Goal: Task Accomplishment & Management: Complete application form

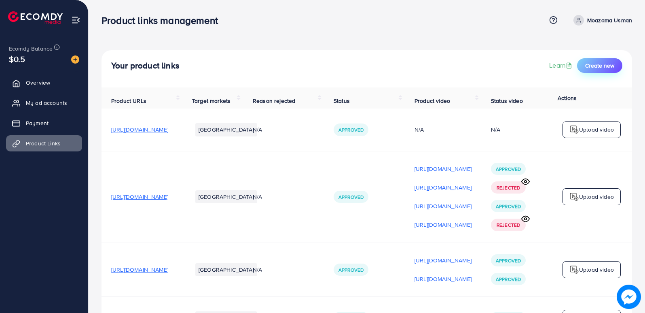
click at [603, 66] on span "Create new" at bounding box center [600, 66] width 29 height 8
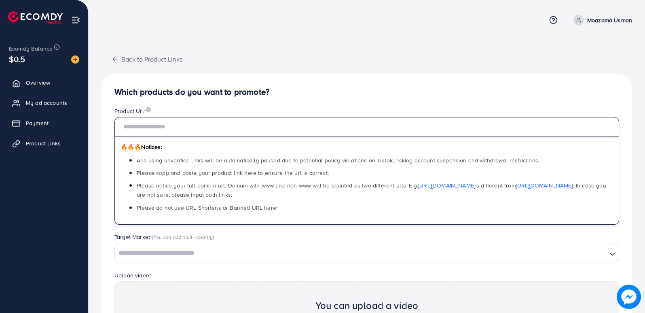
paste input "**********"
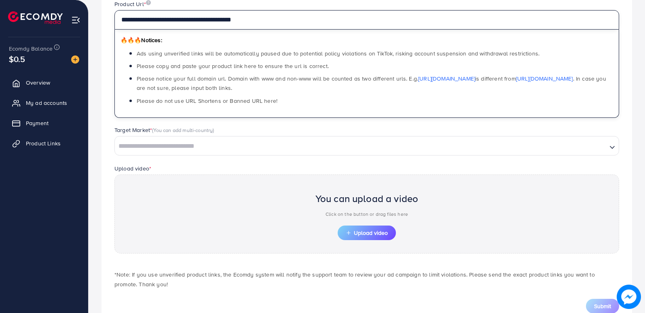
scroll to position [81, 0]
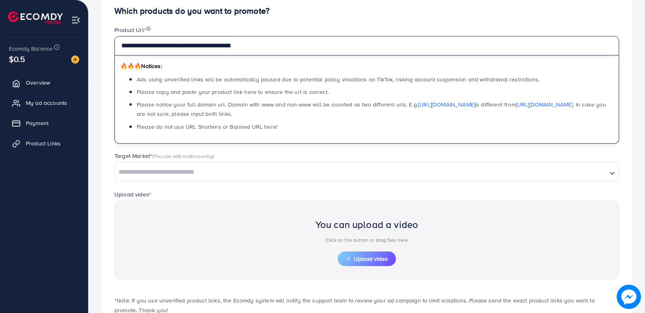
type input "**********"
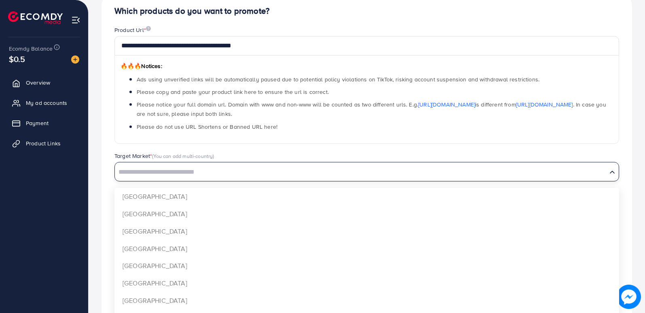
drag, startPoint x: 204, startPoint y: 165, endPoint x: 204, endPoint y: 174, distance: 9.7
click at [204, 170] on div "Search for option" at bounding box center [361, 171] width 492 height 14
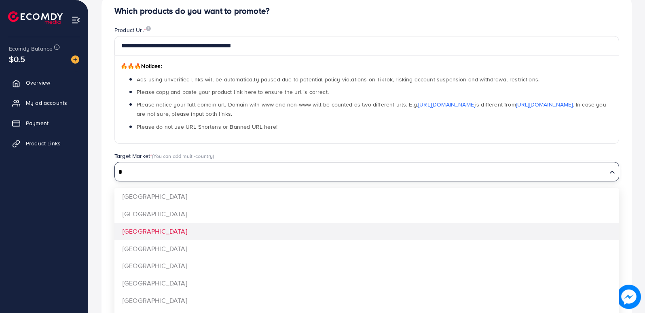
type input "*"
click at [233, 232] on div "**********" at bounding box center [367, 172] width 531 height 359
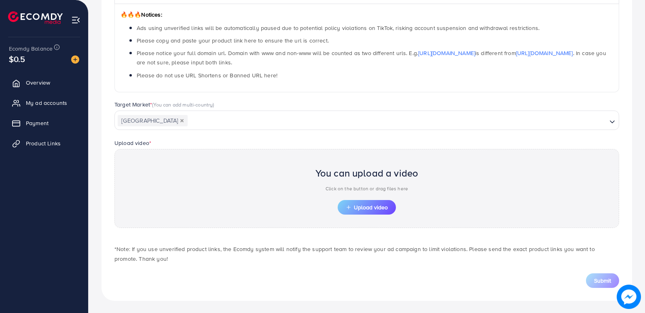
scroll to position [133, 0]
click at [358, 206] on span "Upload video" at bounding box center [367, 207] width 42 height 6
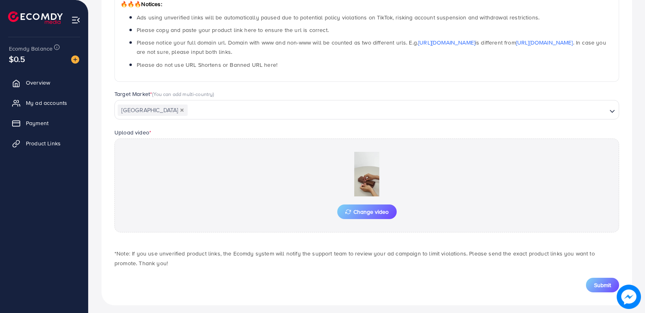
scroll to position [148, 0]
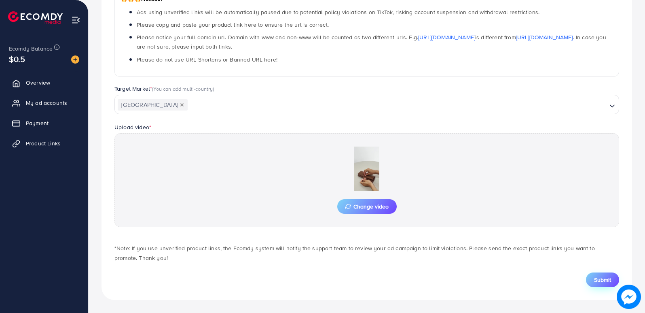
click at [604, 280] on span "Submit" at bounding box center [602, 280] width 17 height 8
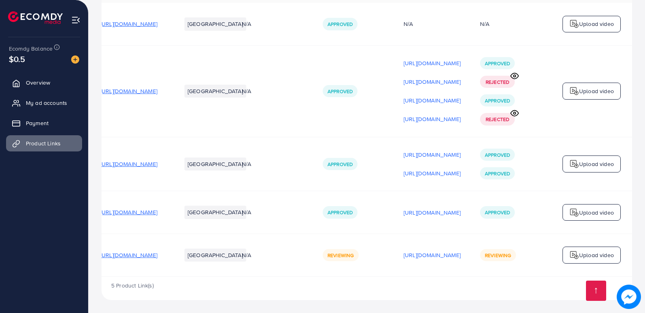
scroll to position [0, 110]
click at [578, 250] on img at bounding box center [575, 255] width 10 height 10
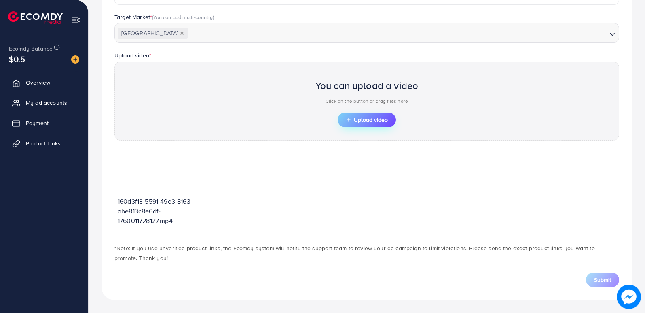
click at [370, 117] on span "Upload video" at bounding box center [367, 120] width 42 height 6
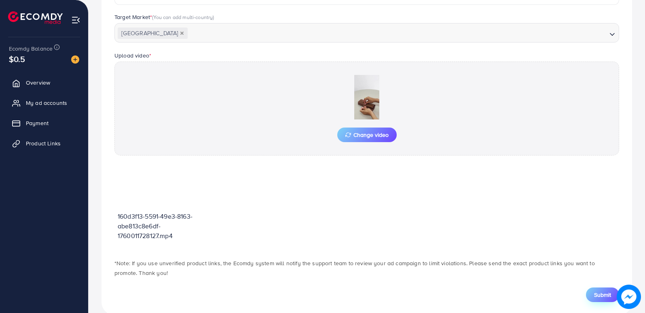
click at [593, 292] on button "Submit" at bounding box center [602, 294] width 33 height 15
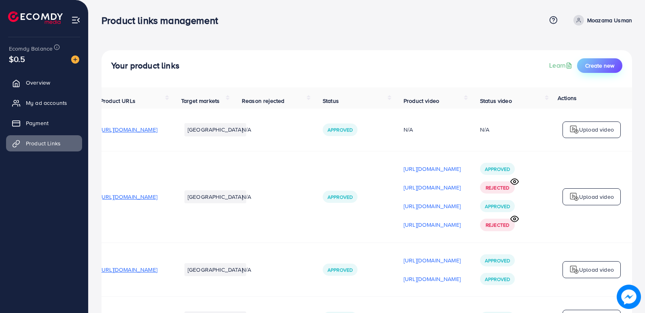
click at [604, 65] on span "Create new" at bounding box center [600, 66] width 29 height 8
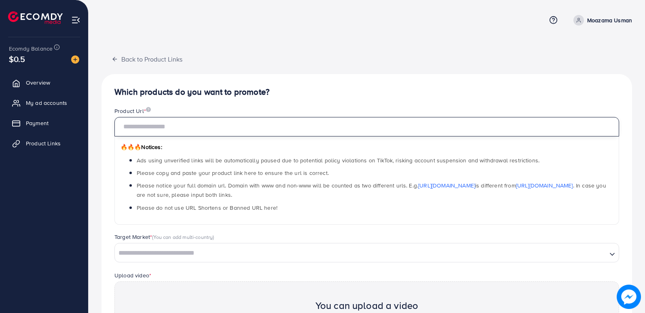
click at [134, 132] on input "text" at bounding box center [367, 126] width 505 height 19
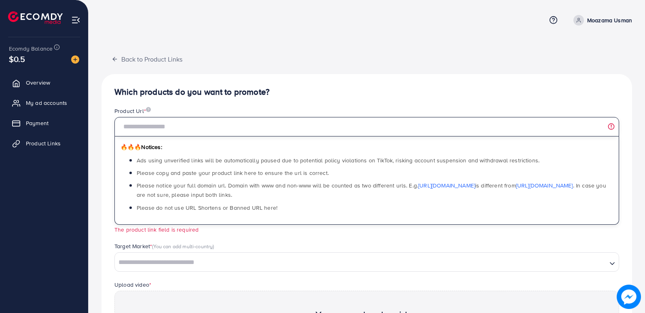
click at [246, 126] on input "text" at bounding box center [367, 126] width 505 height 19
paste input "**********"
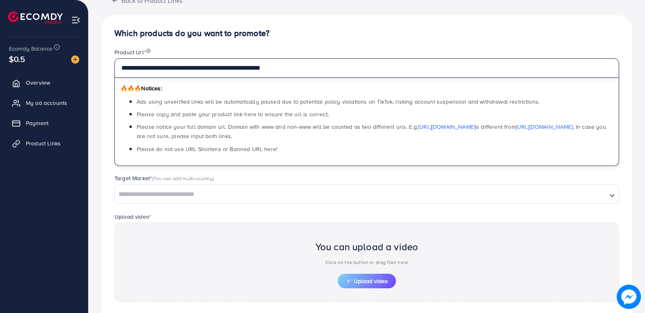
scroll to position [133, 0]
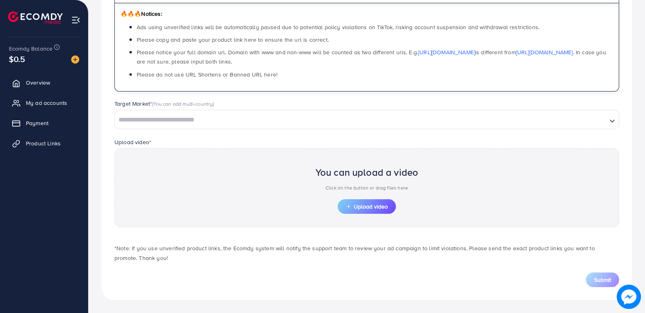
type input "**********"
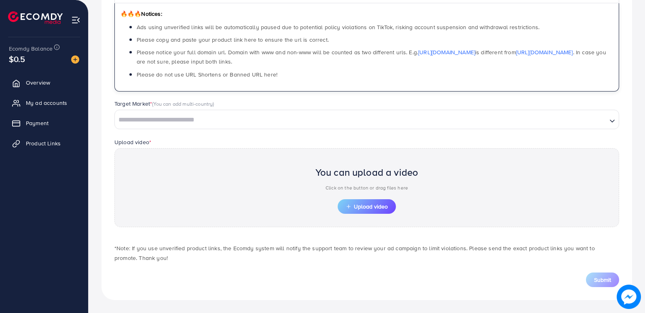
click at [185, 115] on input "Search for option" at bounding box center [361, 120] width 491 height 13
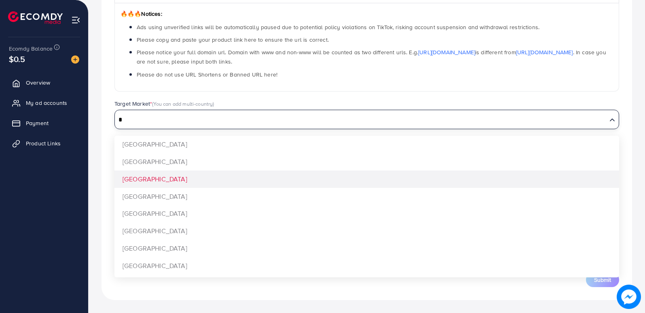
type input "*"
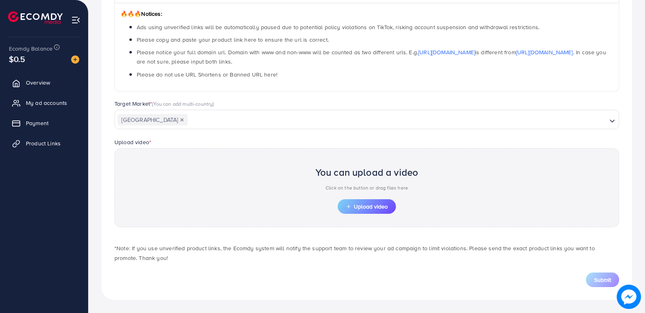
click at [181, 179] on div "**********" at bounding box center [367, 120] width 531 height 359
click at [362, 205] on span "Upload video" at bounding box center [367, 207] width 42 height 6
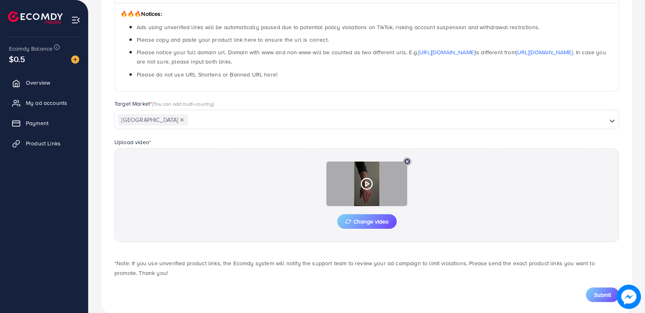
click at [368, 180] on icon at bounding box center [367, 183] width 13 height 13
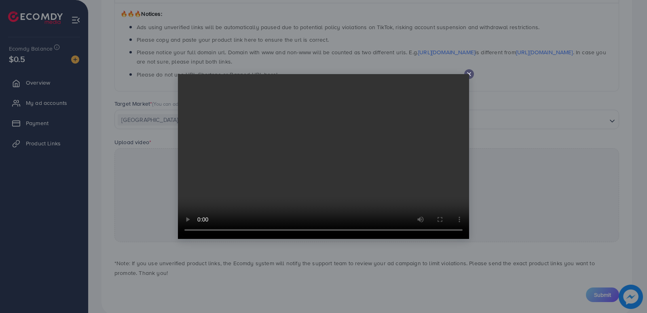
click at [469, 72] on icon at bounding box center [469, 74] width 6 height 6
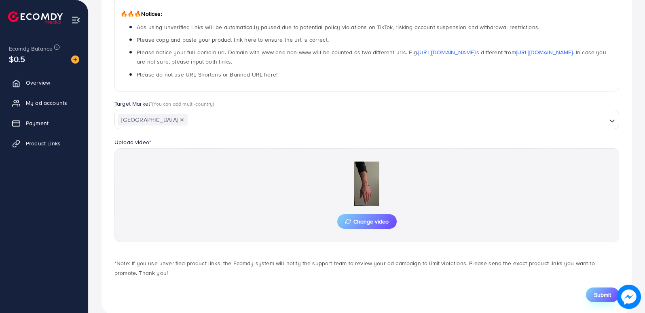
click at [598, 296] on span "Submit" at bounding box center [602, 295] width 17 height 8
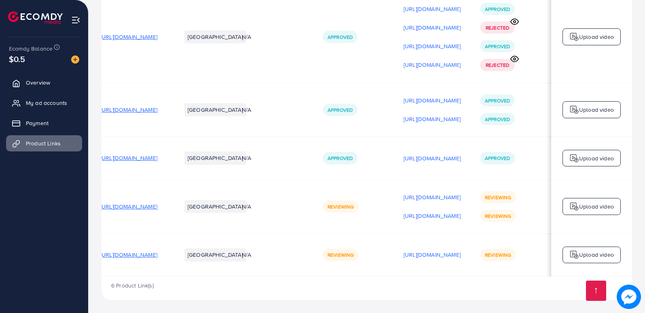
scroll to position [0, 110]
click at [589, 250] on p "Upload video" at bounding box center [596, 255] width 35 height 10
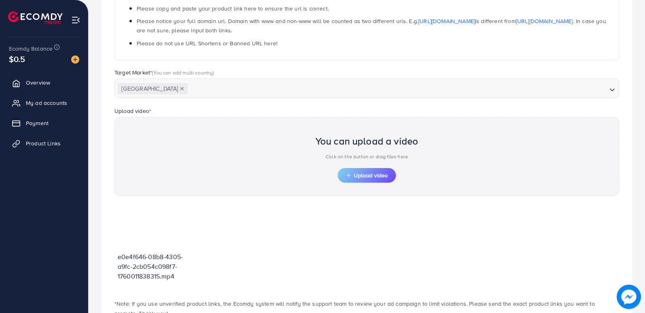
scroll to position [220, 0]
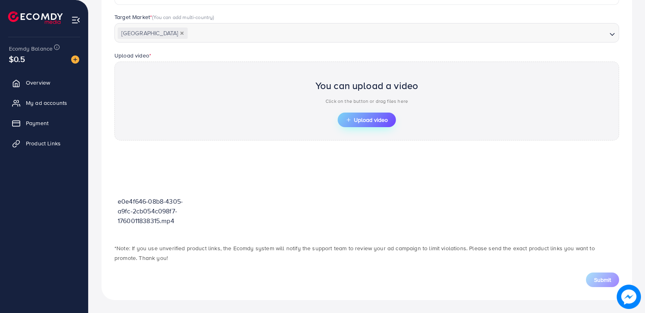
click at [351, 117] on span "Upload video" at bounding box center [367, 120] width 42 height 6
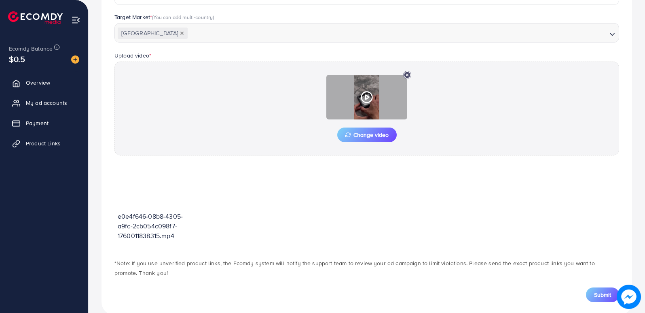
click at [367, 97] on icon at bounding box center [367, 97] width 13 height 13
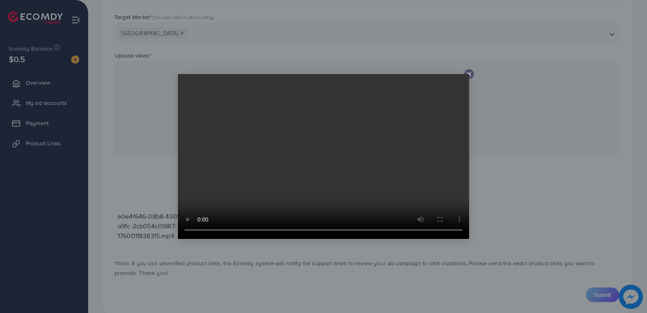
click at [468, 73] on icon at bounding box center [469, 74] width 6 height 6
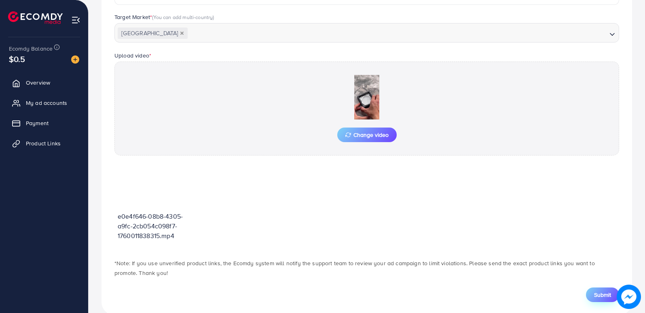
click at [601, 294] on span "Submit" at bounding box center [602, 295] width 17 height 8
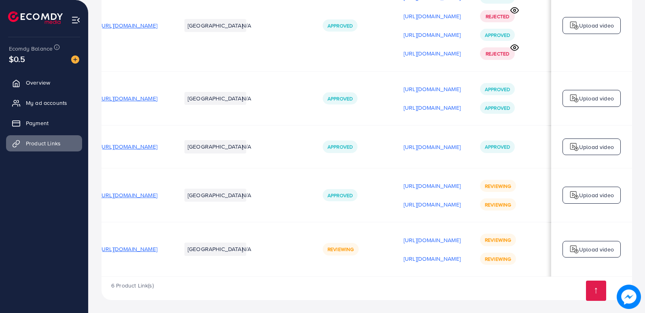
scroll to position [0, 110]
click at [586, 245] on p "Upload video" at bounding box center [596, 249] width 35 height 10
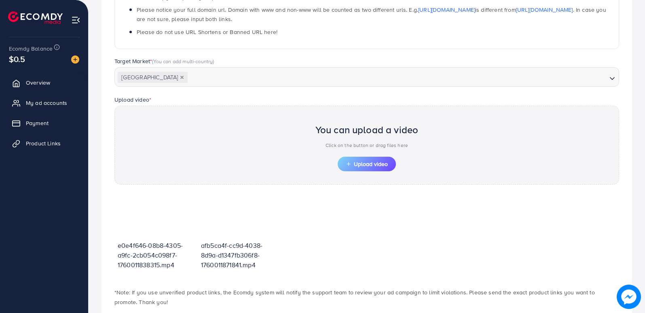
scroll to position [220, 0]
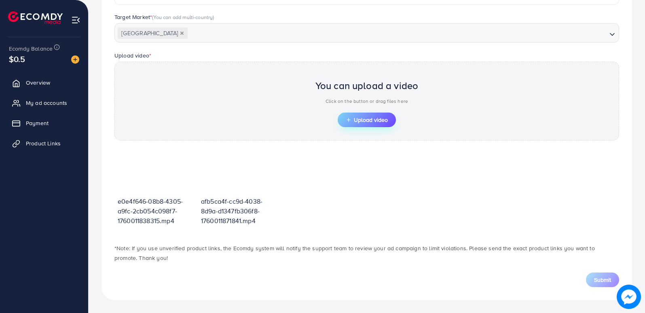
click at [368, 121] on span "Upload video" at bounding box center [367, 120] width 42 height 6
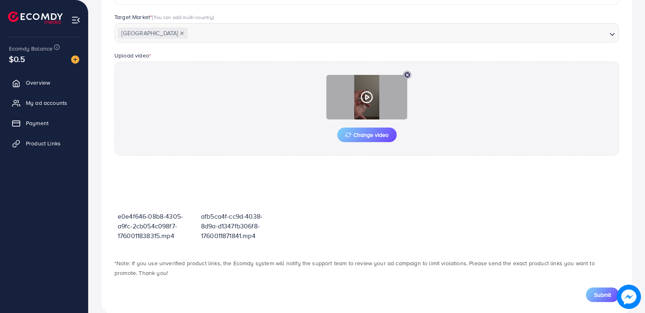
click at [368, 95] on icon at bounding box center [367, 97] width 13 height 13
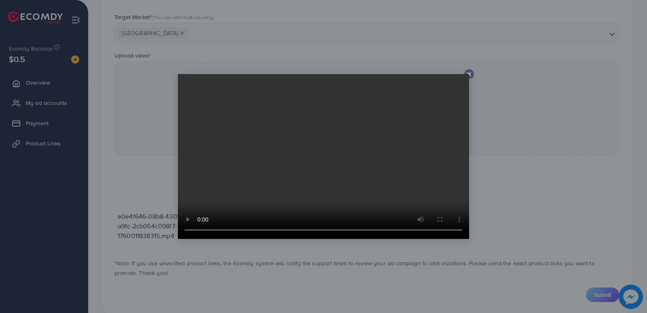
click at [469, 74] on line at bounding box center [469, 73] width 3 height 3
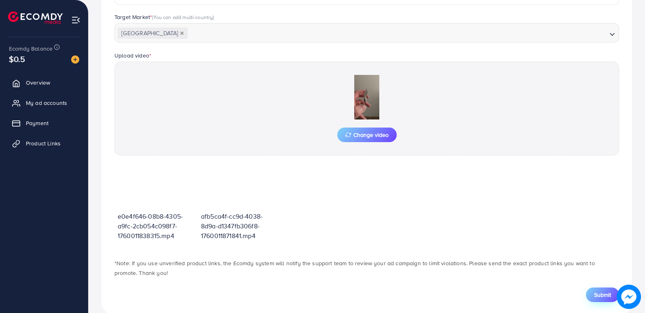
click at [596, 292] on span "Submit" at bounding box center [602, 295] width 17 height 8
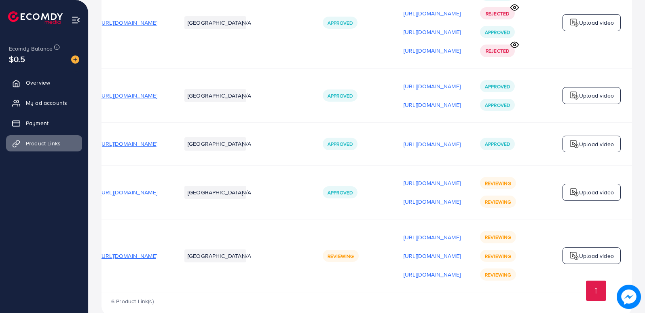
scroll to position [195, 0]
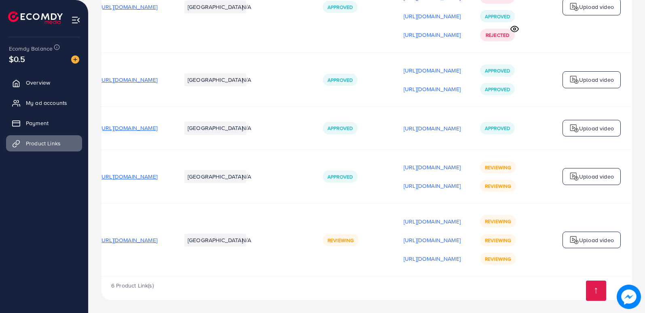
click at [580, 235] on p "Upload video" at bounding box center [596, 240] width 35 height 10
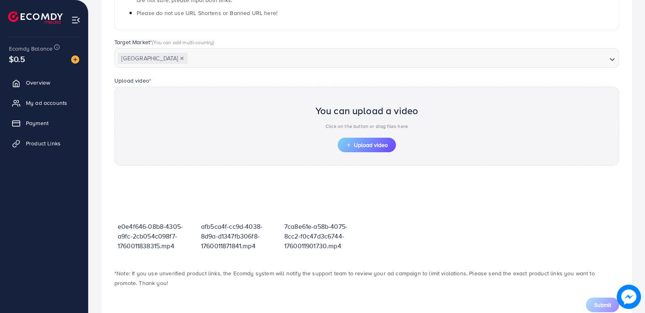
scroll to position [220, 0]
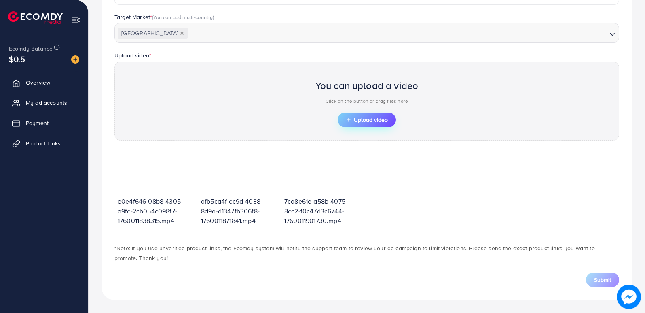
click at [382, 121] on span "Upload video" at bounding box center [367, 120] width 42 height 6
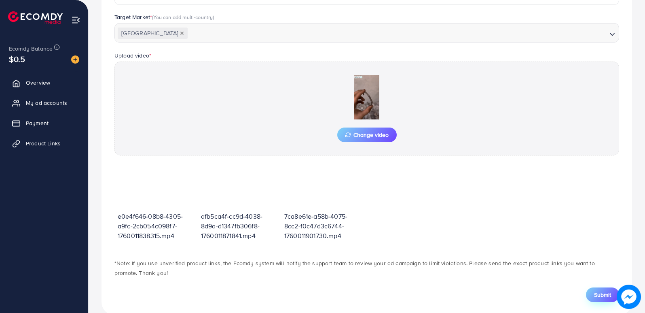
click at [601, 293] on span "Submit" at bounding box center [602, 295] width 17 height 8
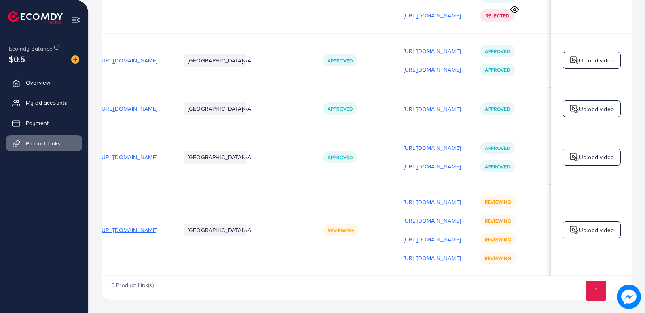
scroll to position [0, 110]
click at [593, 225] on p "Upload video" at bounding box center [596, 230] width 35 height 10
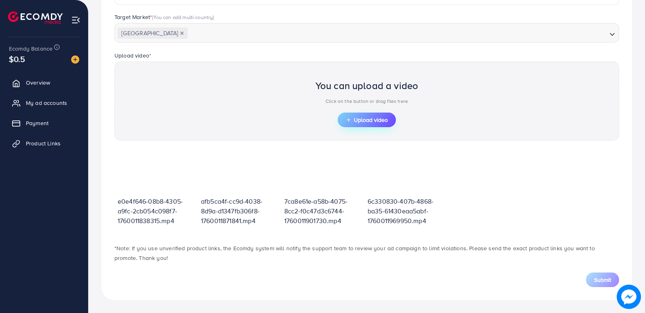
click at [360, 123] on span "Upload video" at bounding box center [367, 120] width 42 height 6
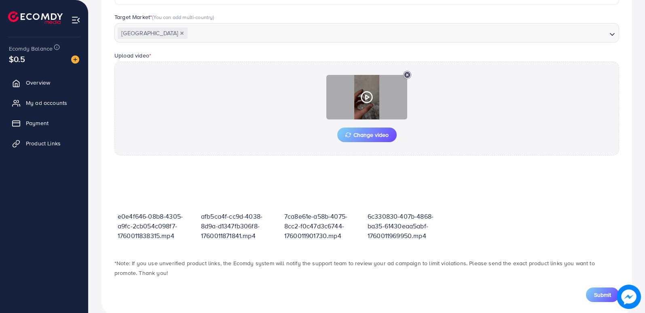
click at [367, 98] on polygon at bounding box center [367, 97] width 3 height 4
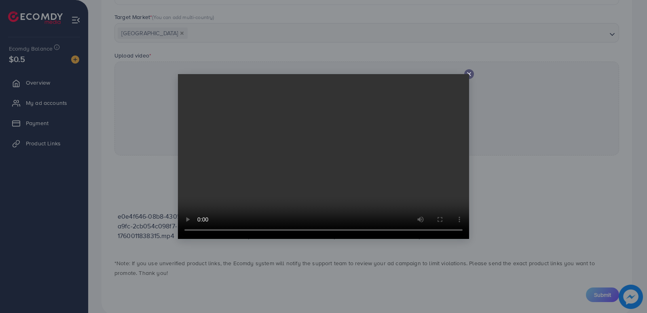
click at [468, 72] on icon at bounding box center [469, 74] width 6 height 6
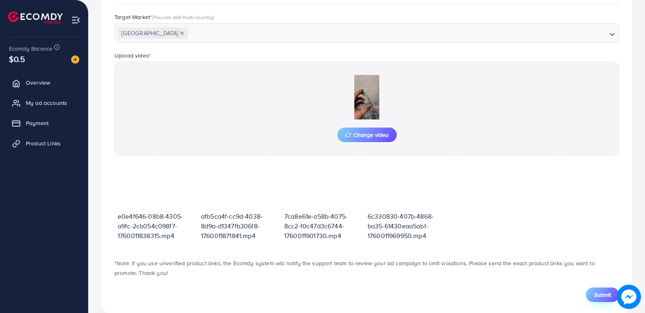
click at [596, 297] on span "Submit" at bounding box center [602, 295] width 17 height 8
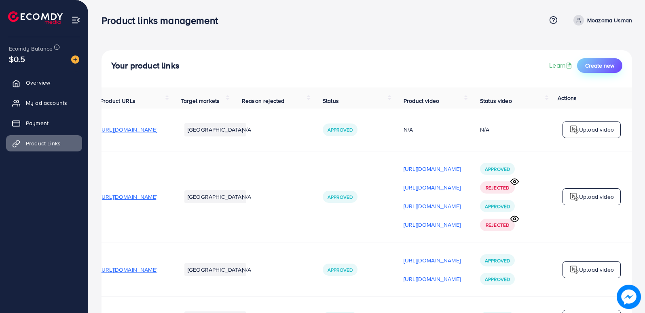
click at [593, 66] on span "Create new" at bounding box center [600, 66] width 29 height 8
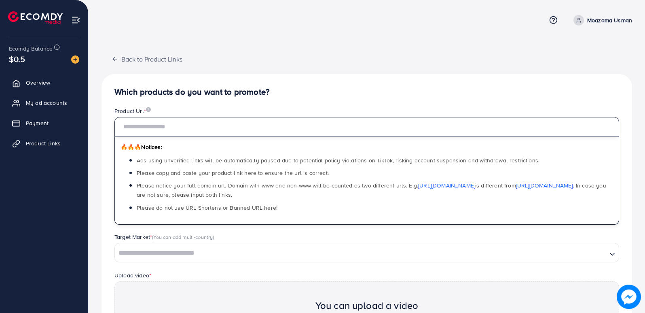
paste input "**********"
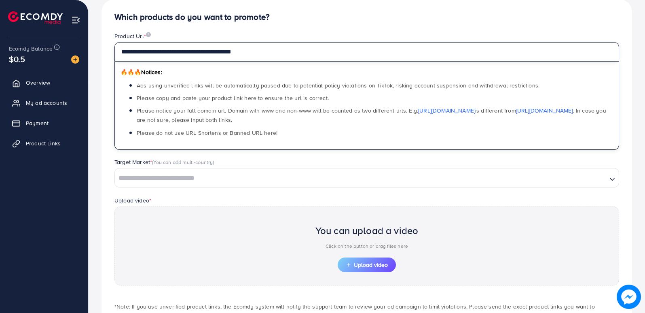
scroll to position [121, 0]
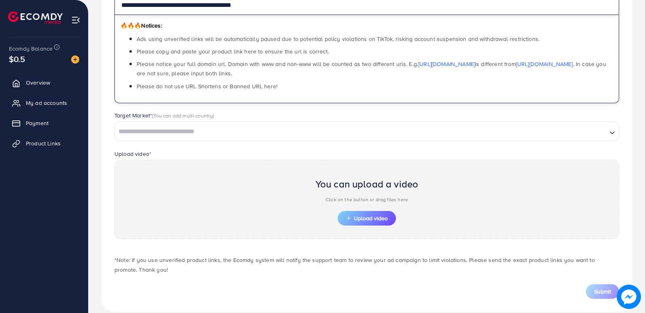
type input "**********"
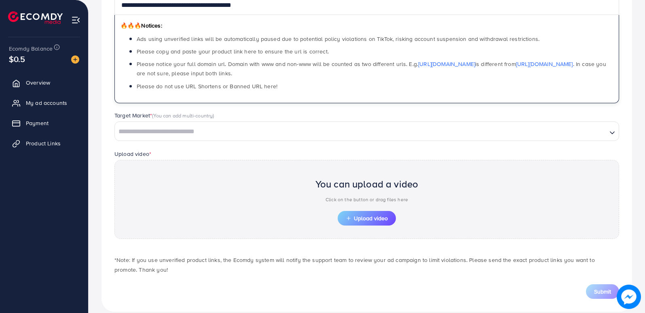
click at [162, 134] on input "Search for option" at bounding box center [361, 131] width 491 height 13
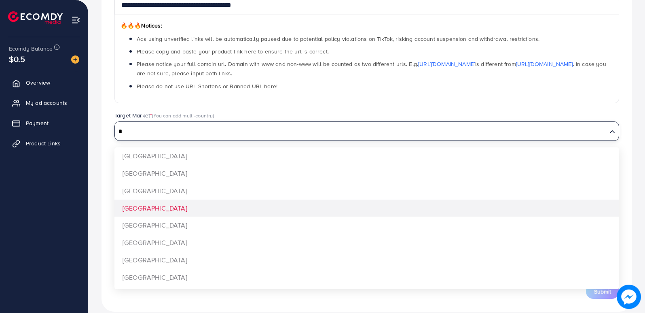
type input "*"
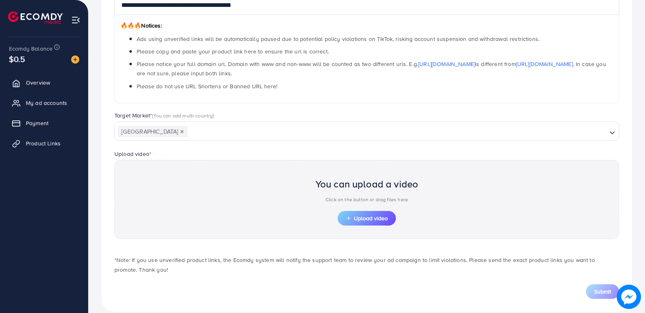
click at [145, 193] on div "**********" at bounding box center [367, 132] width 531 height 359
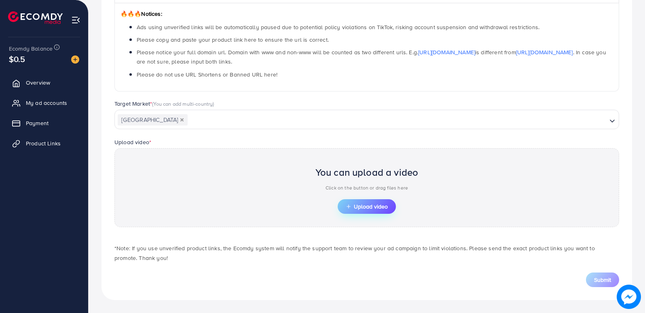
click at [350, 205] on icon "button" at bounding box center [349, 207] width 6 height 6
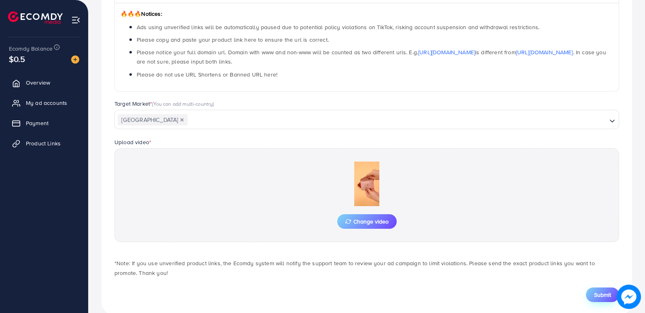
click at [610, 293] on span "Submit" at bounding box center [602, 295] width 17 height 8
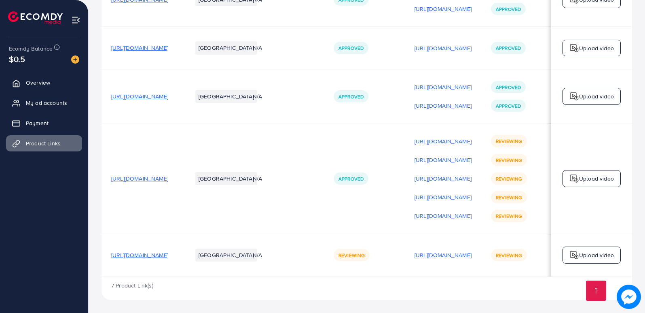
scroll to position [0, 110]
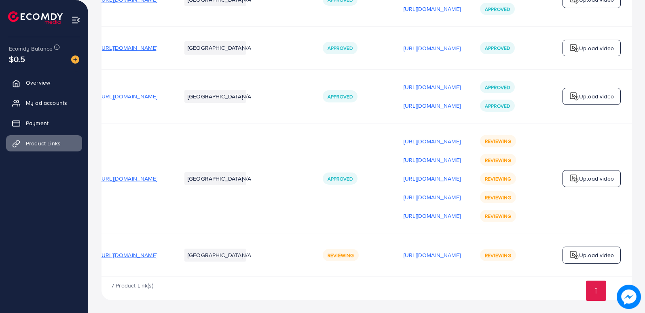
click at [587, 251] on p "Upload video" at bounding box center [596, 255] width 35 height 10
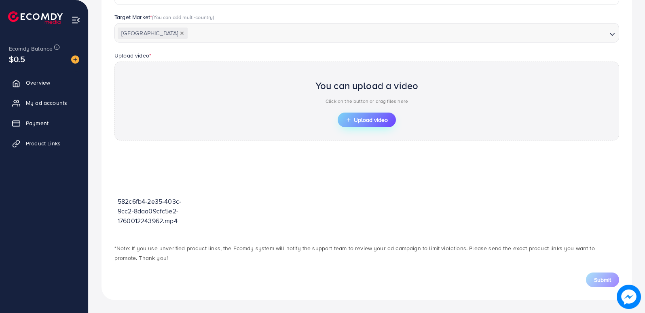
click at [363, 119] on span "Upload video" at bounding box center [367, 120] width 42 height 6
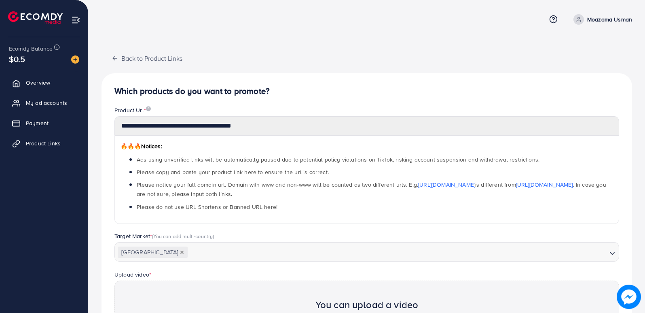
scroll to position [0, 0]
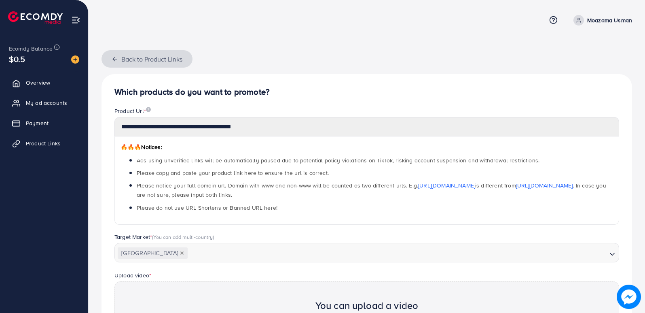
click at [112, 56] on icon "button" at bounding box center [115, 59] width 6 height 6
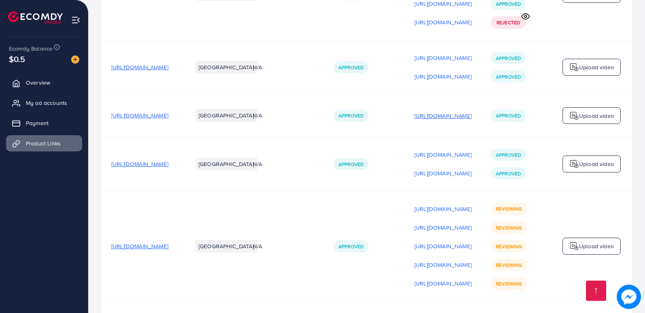
scroll to position [275, 0]
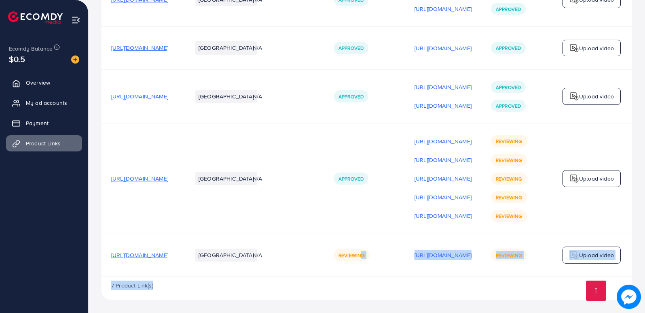
drag, startPoint x: 416, startPoint y: 274, endPoint x: 541, endPoint y: 280, distance: 125.2
click at [541, 280] on div "Product URLs Target markets Reason rejected Status Product video Status video A…" at bounding box center [367, 59] width 531 height 482
click at [474, 272] on td "[URL][DOMAIN_NAME]" at bounding box center [443, 254] width 76 height 42
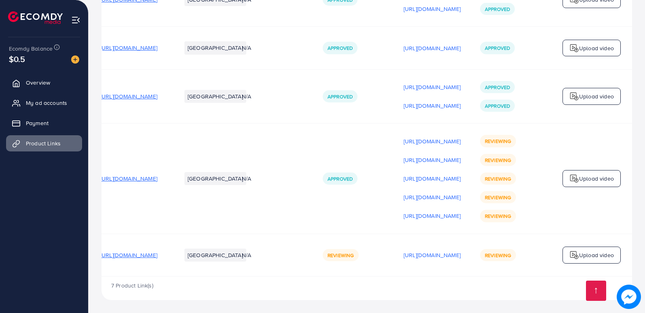
scroll to position [0, 110]
click at [596, 253] on p "Upload video" at bounding box center [596, 255] width 35 height 10
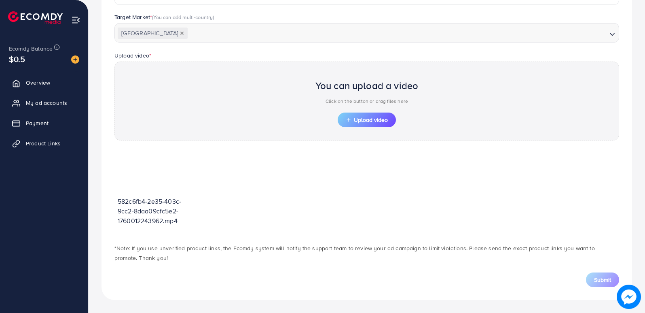
scroll to position [220, 0]
click at [349, 115] on button "Upload video" at bounding box center [367, 119] width 58 height 15
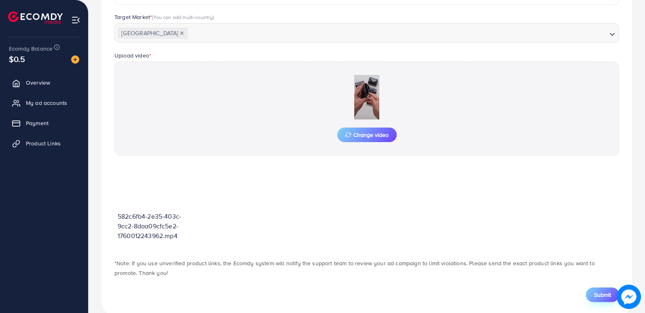
click at [598, 295] on span "Submit" at bounding box center [602, 295] width 17 height 8
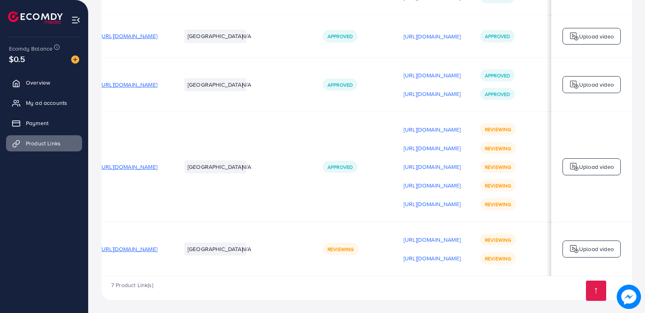
scroll to position [0, 110]
click at [598, 248] on p "Upload video" at bounding box center [596, 249] width 35 height 10
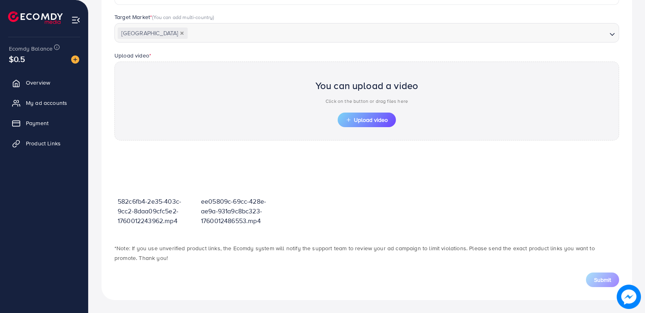
scroll to position [220, 0]
click at [376, 117] on span "Upload video" at bounding box center [367, 120] width 42 height 6
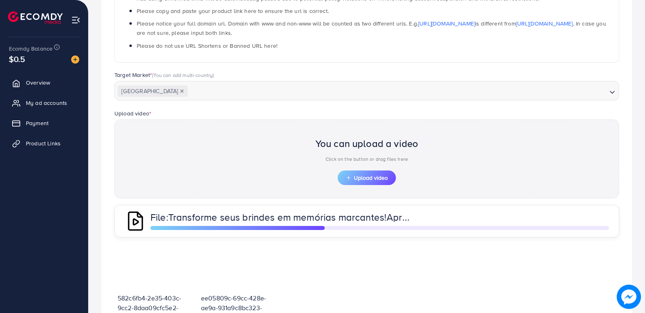
scroll to position [0, 0]
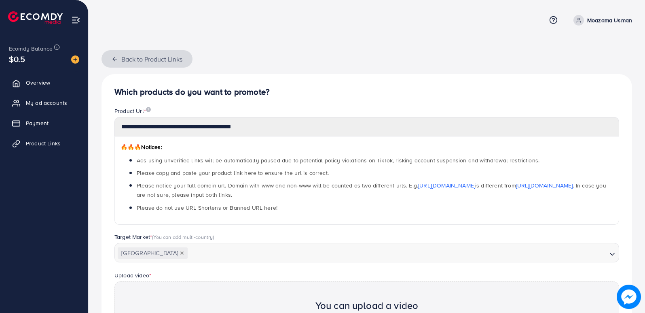
click at [111, 57] on button "Back to Product Links" at bounding box center [147, 58] width 91 height 17
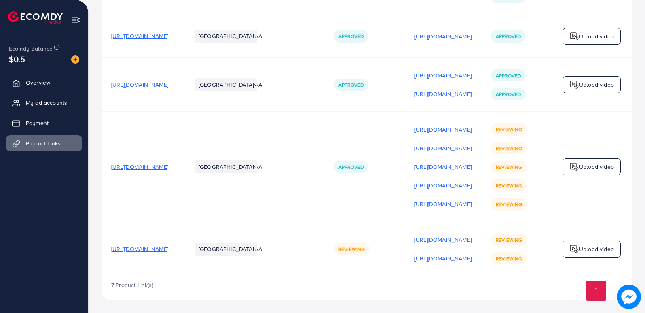
scroll to position [0, 110]
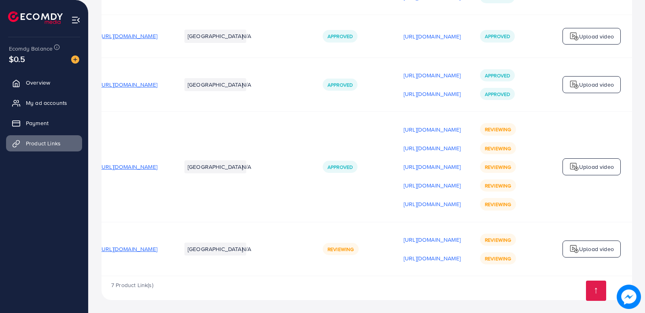
click at [583, 244] on p "Upload video" at bounding box center [596, 249] width 35 height 10
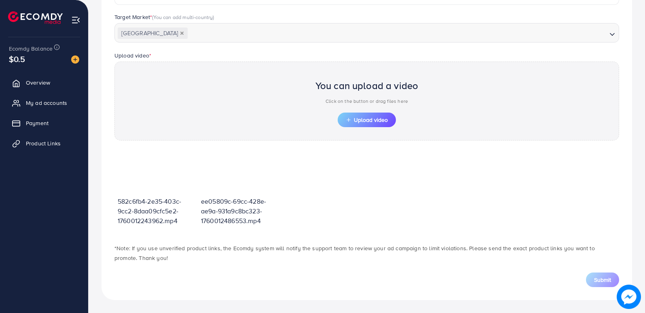
scroll to position [220, 0]
click at [364, 120] on span "Upload video" at bounding box center [367, 120] width 42 height 6
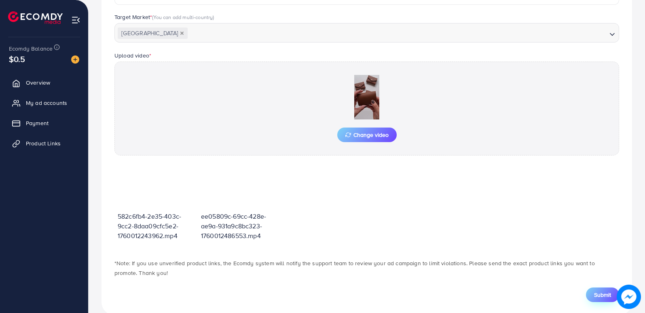
click at [604, 295] on span "Submit" at bounding box center [602, 295] width 17 height 8
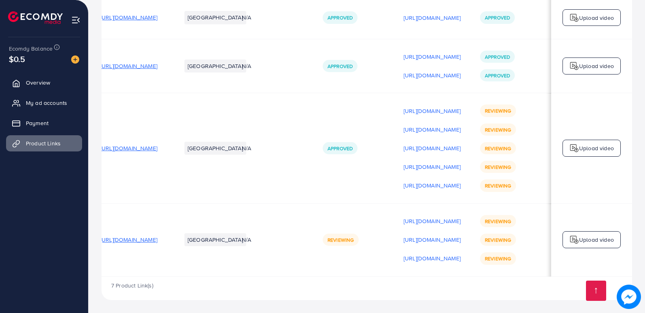
scroll to position [0, 110]
click at [63, 100] on span "My ad accounts" at bounding box center [48, 103] width 41 height 8
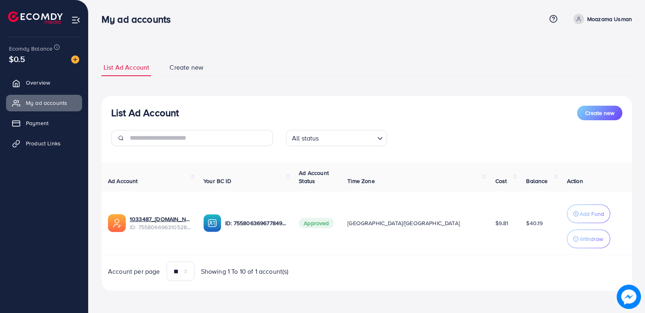
scroll to position [2, 0]
click at [154, 217] on link "1033487_[DOMAIN_NAME]_1759749615728" at bounding box center [160, 218] width 61 height 8
